Goal: Find specific page/section: Find specific page/section

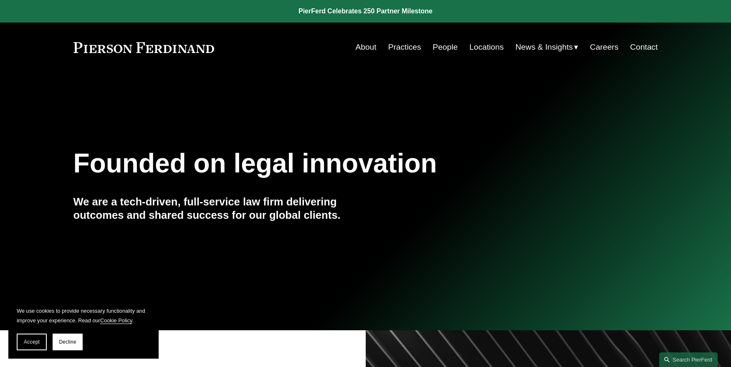
click at [486, 53] on link "Locations" at bounding box center [486, 47] width 34 height 16
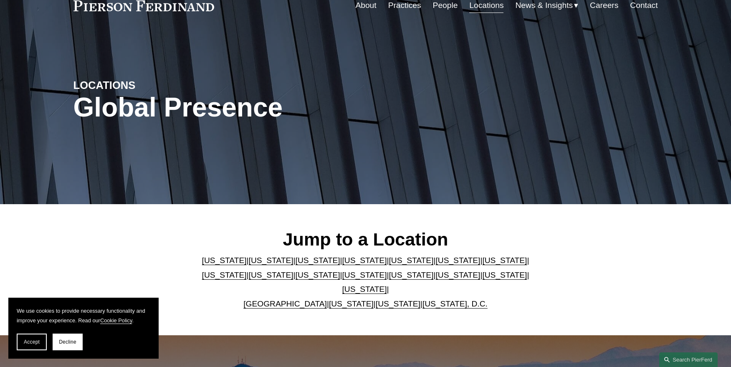
scroll to position [83, 0]
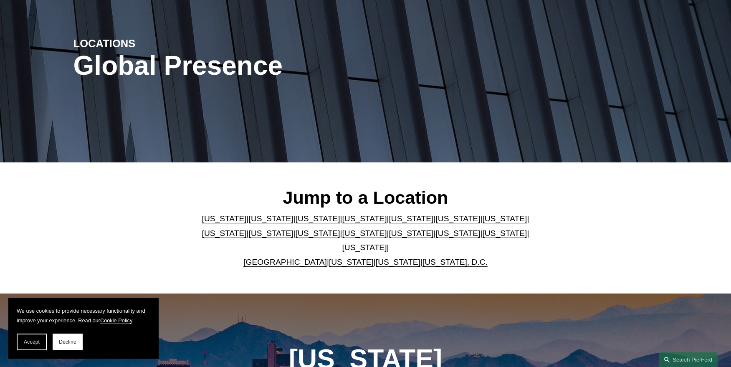
click at [435, 234] on link "[US_STATE]" at bounding box center [457, 233] width 45 height 9
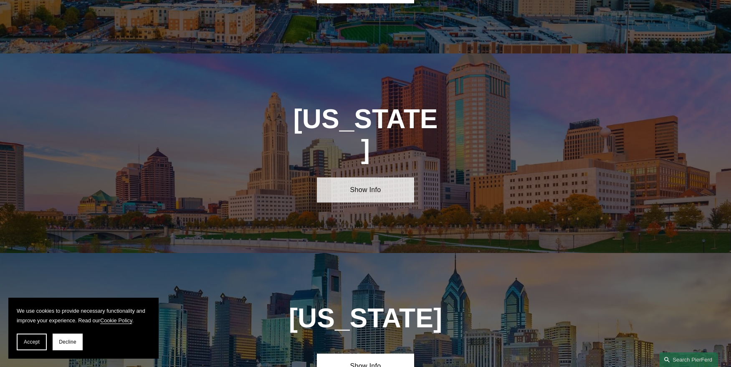
click at [370, 177] on link "Show Info" at bounding box center [365, 189] width 97 height 25
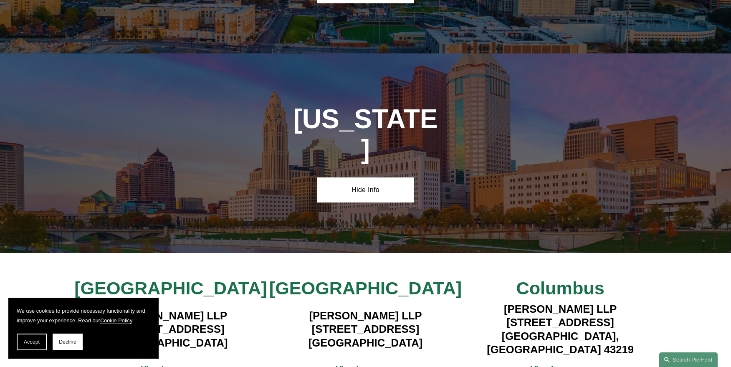
click at [382, 364] on strong "View Lawyers" at bounding box center [362, 368] width 53 height 9
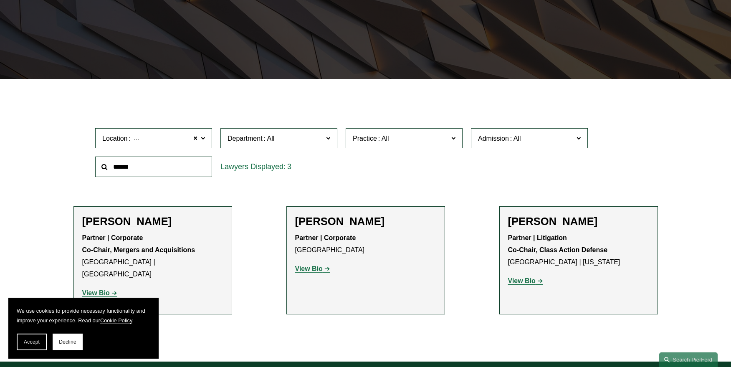
scroll to position [209, 0]
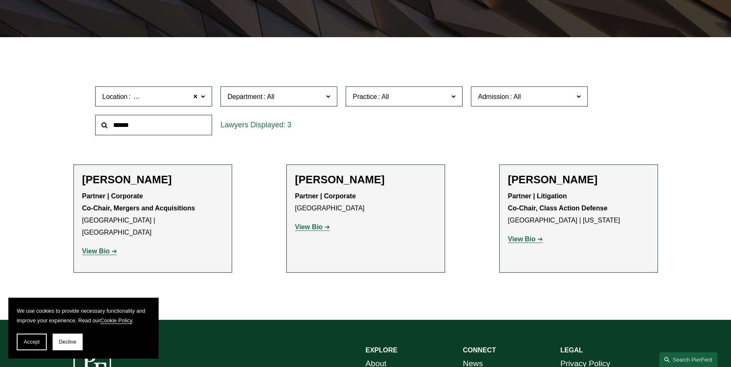
click at [522, 240] on strong "View Bio" at bounding box center [522, 238] width 28 height 7
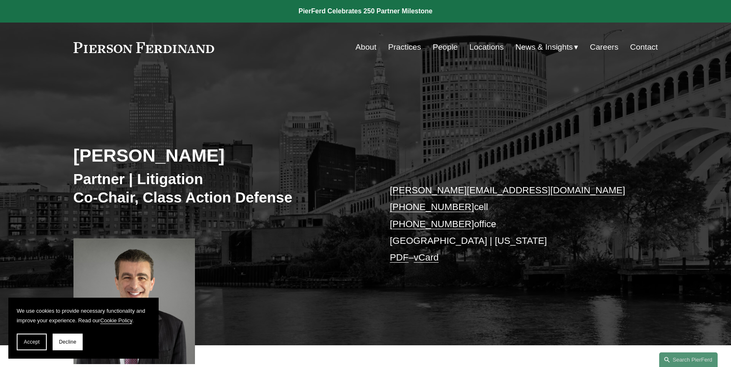
click at [34, 342] on span "Accept" at bounding box center [32, 342] width 16 height 6
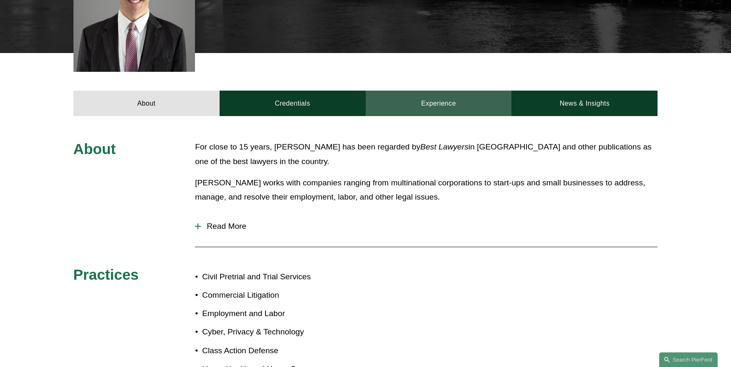
scroll to position [83, 0]
